Goal: Task Accomplishment & Management: Manage account settings

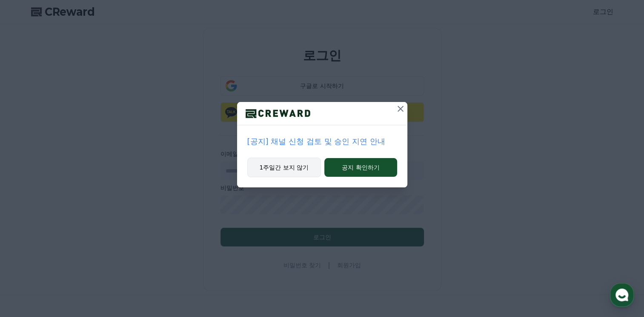
click at [299, 169] on button "1주일간 보지 않기" at bounding box center [284, 168] width 74 height 20
click at [299, 169] on button "1주일간 보지 않기" at bounding box center [283, 168] width 74 height 20
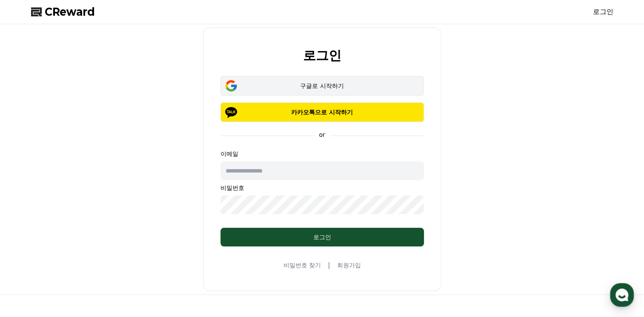
click at [323, 89] on div "구글로 시작하기" at bounding box center [322, 86] width 179 height 9
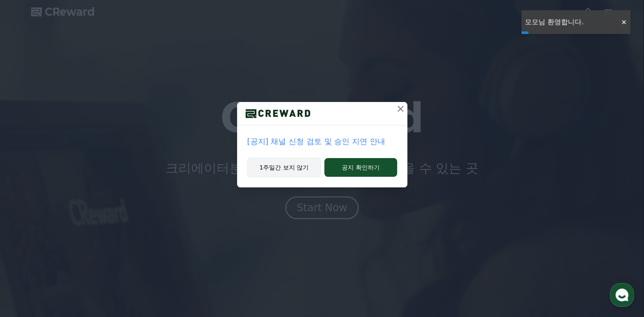
click at [257, 172] on button "1주일간 보지 않기" at bounding box center [284, 168] width 74 height 20
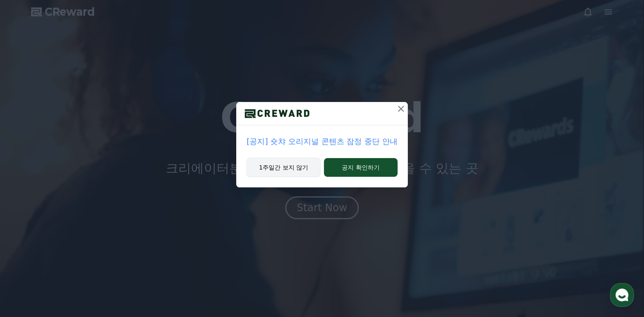
click at [272, 171] on button "1주일간 보지 않기" at bounding box center [283, 168] width 74 height 20
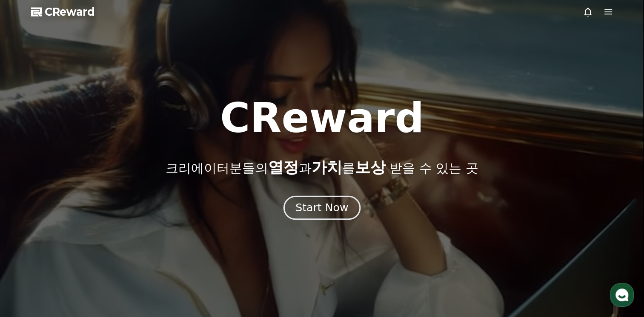
click at [320, 206] on div "Start Now" at bounding box center [321, 208] width 53 height 14
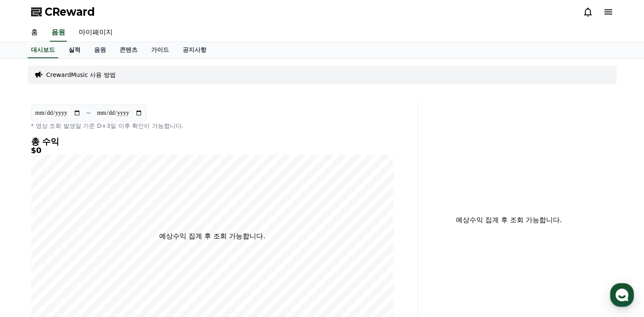
click at [80, 52] on link "실적" at bounding box center [75, 50] width 26 height 16
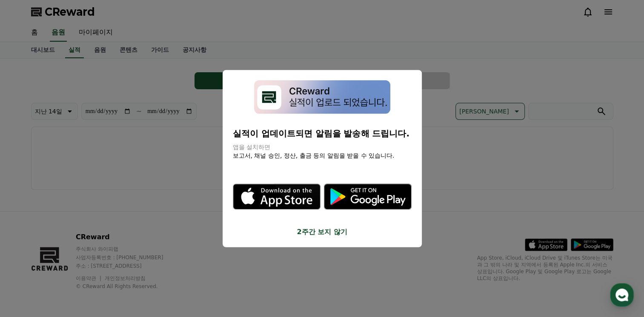
click at [489, 146] on button "close modal" at bounding box center [322, 158] width 644 height 317
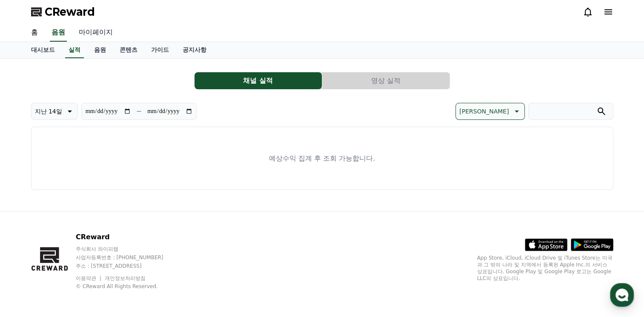
click at [91, 31] on link "마이페이지" at bounding box center [96, 33] width 48 height 18
select select "**********"
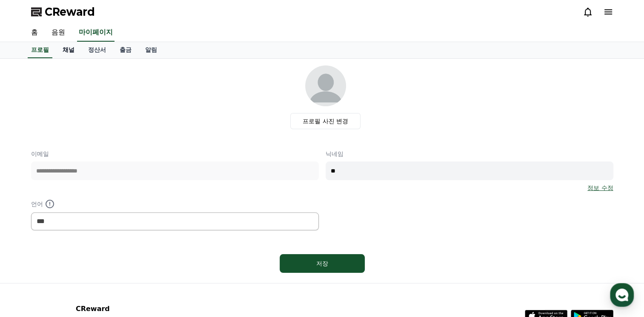
click at [62, 54] on link "채널" at bounding box center [69, 50] width 26 height 16
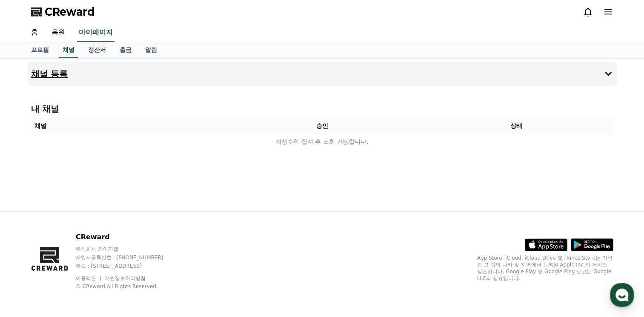
click at [605, 71] on icon at bounding box center [608, 74] width 10 height 10
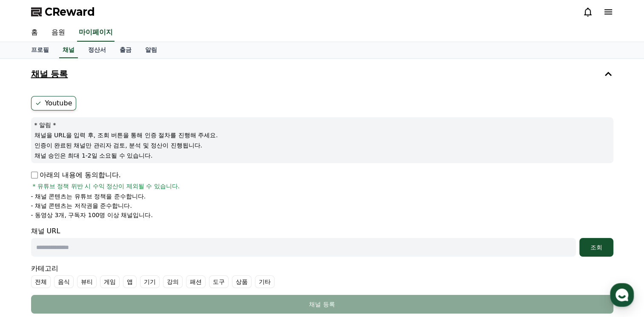
click at [54, 101] on label "Youtube" at bounding box center [53, 103] width 45 height 14
click at [31, 179] on p "아래의 내용에 동의합니다." at bounding box center [76, 175] width 90 height 10
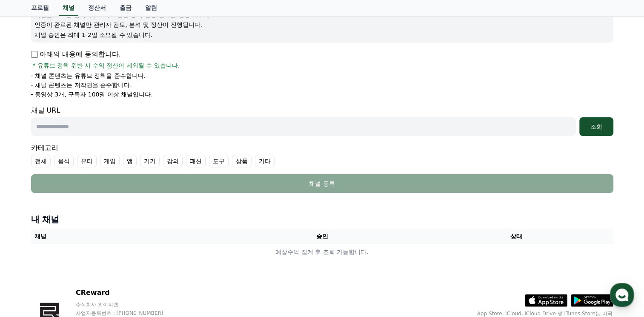
scroll to position [133, 0]
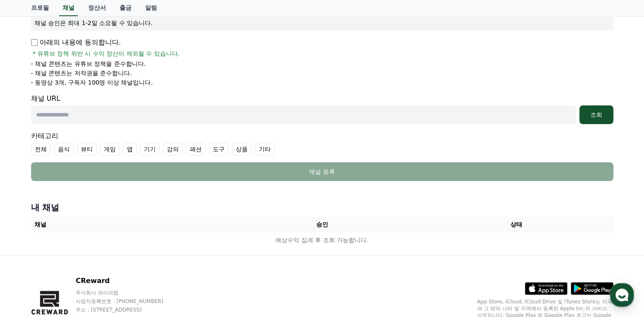
click at [87, 116] on input "text" at bounding box center [303, 115] width 545 height 19
paste input "**********"
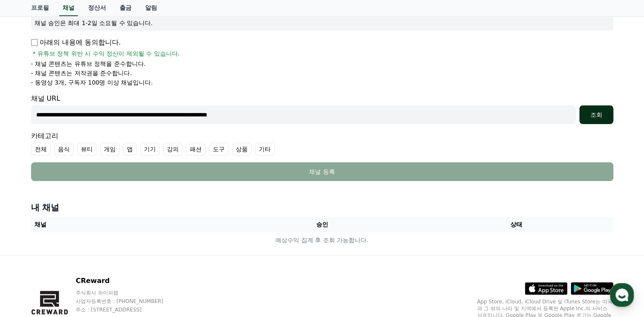
type input "**********"
click at [601, 114] on div "조회" at bounding box center [596, 115] width 27 height 9
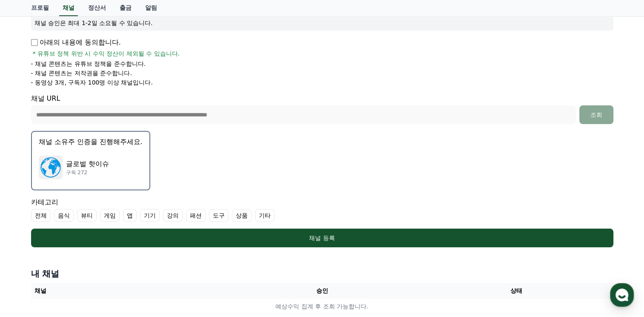
click at [70, 164] on p "글로벌 핫이슈" at bounding box center [87, 164] width 43 height 10
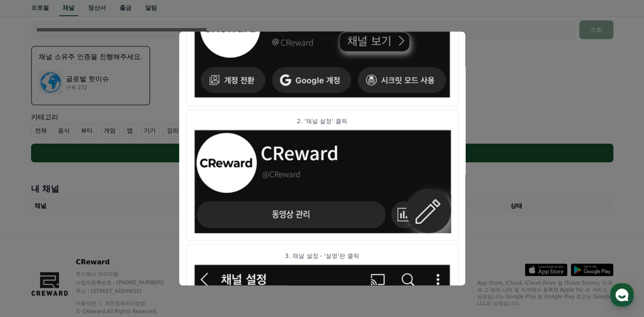
scroll to position [0, 0]
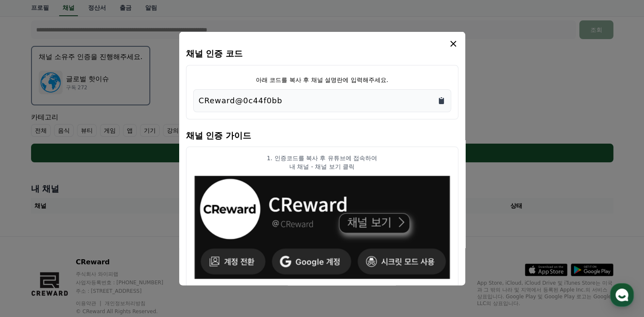
click at [441, 100] on icon "Copy to clipboard" at bounding box center [441, 101] width 5 height 6
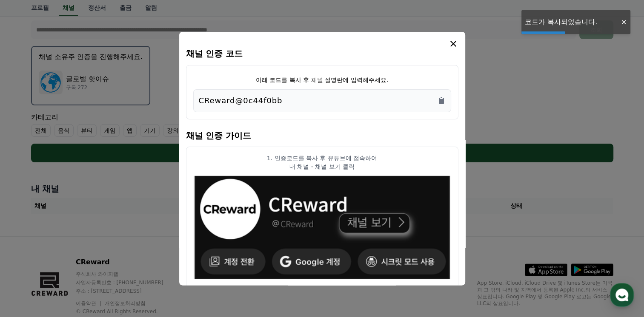
click at [449, 42] on icon "modal" at bounding box center [453, 44] width 10 height 10
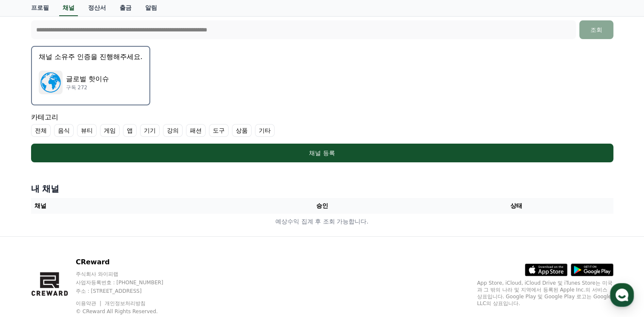
click at [46, 130] on label "전체" at bounding box center [41, 130] width 20 height 13
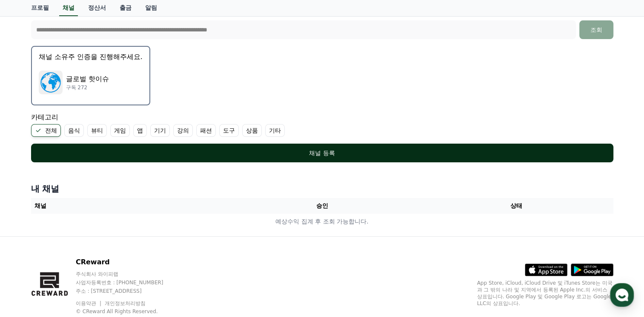
click at [337, 155] on div "채널 등록" at bounding box center [322, 153] width 548 height 9
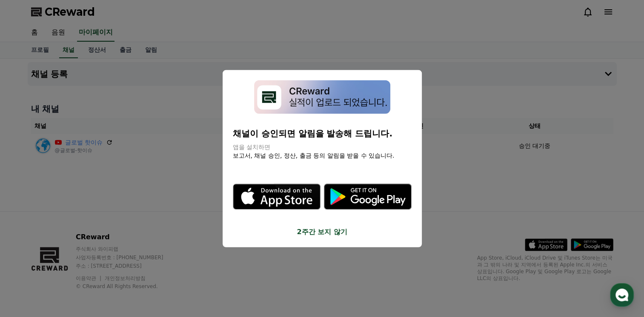
click at [417, 37] on button "close modal" at bounding box center [322, 158] width 644 height 317
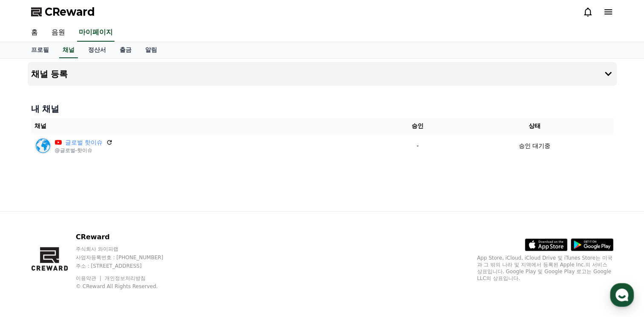
click at [605, 16] on icon at bounding box center [608, 12] width 10 height 10
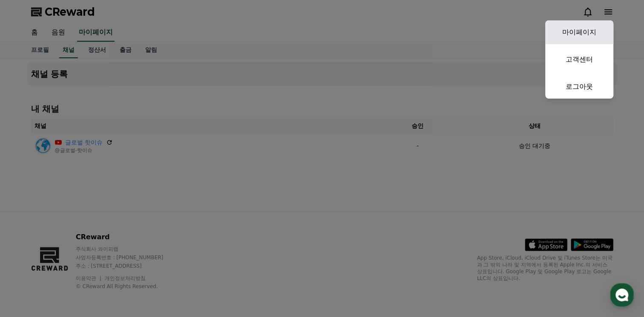
click at [577, 41] on link "마이페이지" at bounding box center [579, 32] width 68 height 24
select select "**********"
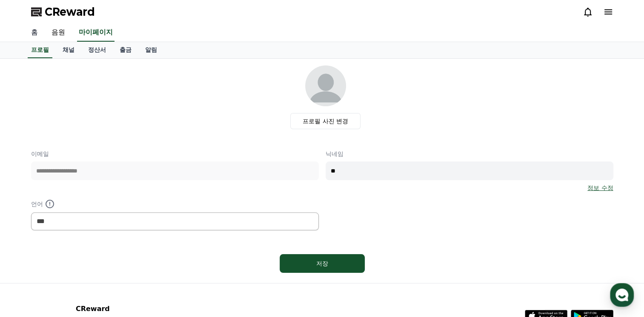
click at [32, 29] on link "홈" at bounding box center [34, 33] width 20 height 18
